Goal: Task Accomplishment & Management: Use online tool/utility

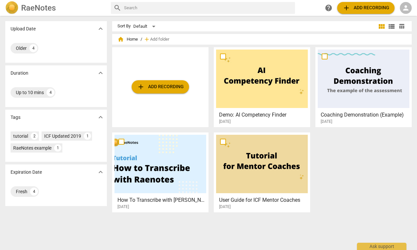
click at [406, 7] on span "person" at bounding box center [406, 8] width 8 height 8
click at [403, 14] on li "Login" at bounding box center [400, 16] width 24 height 16
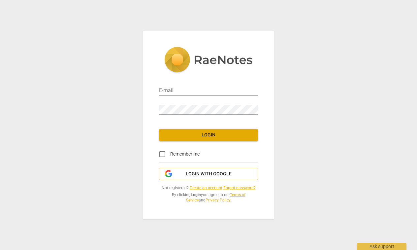
click at [222, 74] on img at bounding box center [208, 60] width 88 height 27
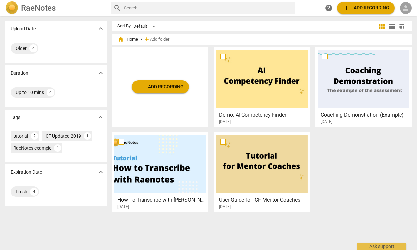
click at [408, 8] on span "person" at bounding box center [406, 8] width 8 height 8
click at [399, 19] on li "Login" at bounding box center [400, 16] width 24 height 16
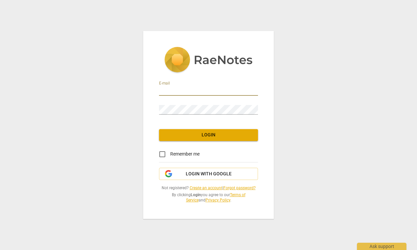
paste input "[URL][DOMAIN_NAME]"
type input "[URL][DOMAIN_NAME]"
drag, startPoint x: 233, startPoint y: 90, endPoint x: 144, endPoint y: 91, distance: 88.8
click at [144, 91] on div "E-mail [URL][DOMAIN_NAME] Password Login Remember me Login with Google Not regi…" at bounding box center [208, 124] width 131 height 187
click at [174, 88] on input "email" at bounding box center [208, 91] width 99 height 10
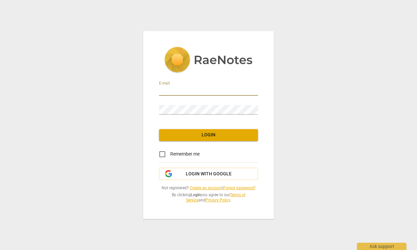
paste input "[EMAIL_ADDRESS][DOMAIN_NAME]"
type input "[EMAIL_ADDRESS][DOMAIN_NAME]"
click at [190, 143] on div "E-mail [EMAIL_ADDRESS][DOMAIN_NAME] Password Login Remember me Login with Googl…" at bounding box center [208, 124] width 131 height 187
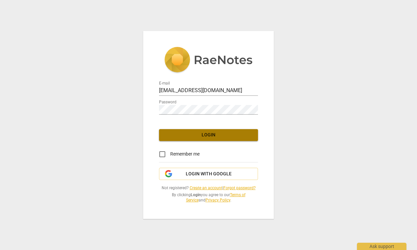
click at [193, 138] on span "Login" at bounding box center [208, 135] width 88 height 7
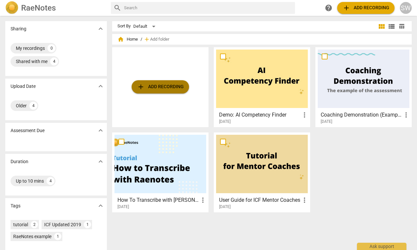
click at [160, 86] on span "add Add recording" at bounding box center [160, 87] width 47 height 8
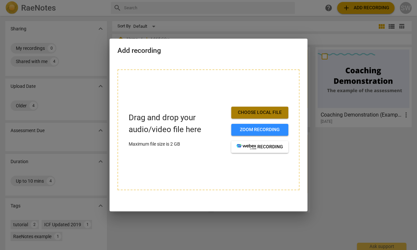
click at [256, 116] on button "Choose local file" at bounding box center [259, 113] width 57 height 12
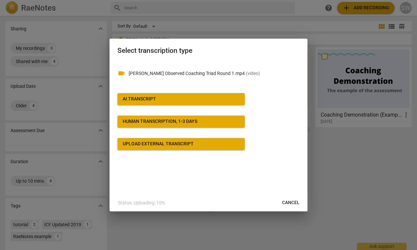
click at [153, 101] on div "AI Transcript" at bounding box center [139, 99] width 33 height 7
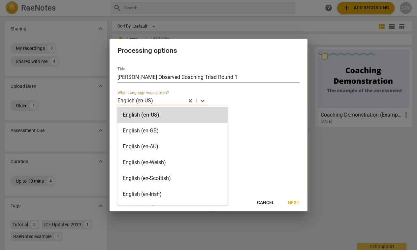
click at [182, 99] on div at bounding box center [169, 101] width 30 height 8
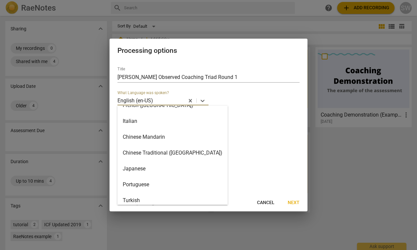
scroll to position [247, 0]
click at [164, 138] on div "Chinese Mandarin" at bounding box center [172, 137] width 110 height 16
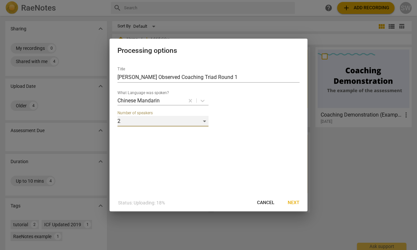
click at [167, 118] on div "2" at bounding box center [162, 121] width 91 height 11
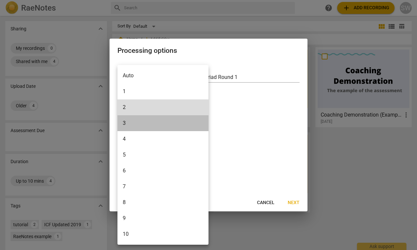
click at [146, 126] on li "3" at bounding box center [162, 123] width 91 height 16
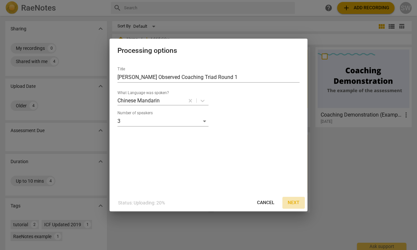
click at [290, 201] on span "Next" at bounding box center [294, 202] width 12 height 7
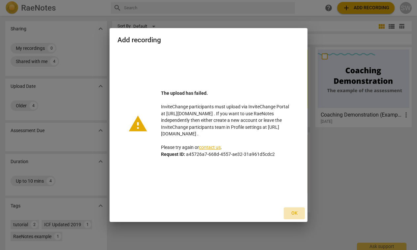
click at [294, 214] on span "Ok" at bounding box center [294, 213] width 11 height 7
